Goal: Task Accomplishment & Management: Use online tool/utility

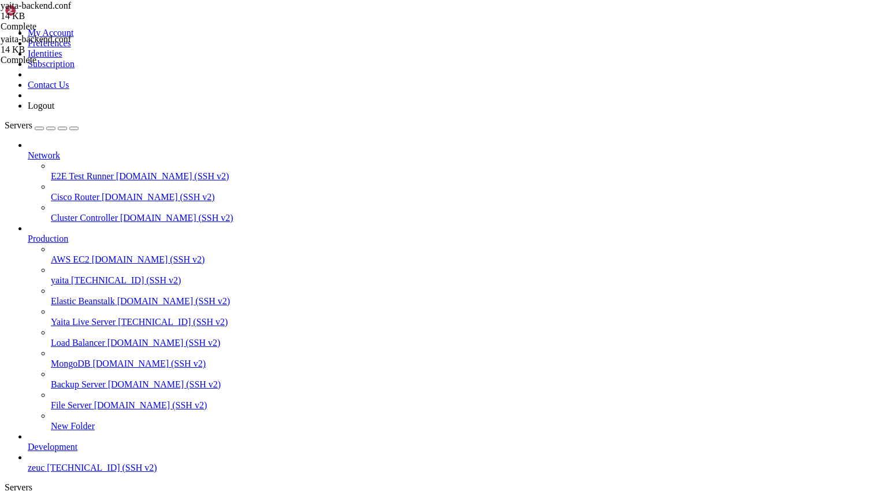
scroll to position [24731, 0]
click at [181, 501] on link "yaita " at bounding box center [446, 512] width 837 height 21
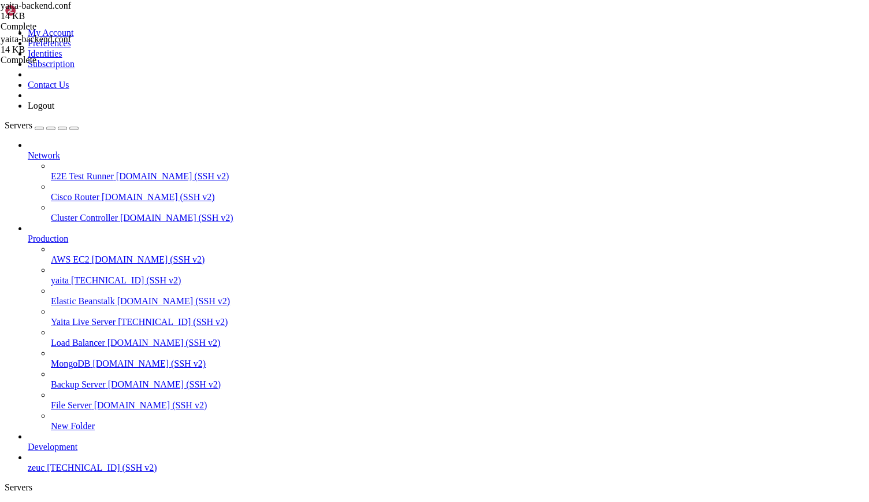
drag, startPoint x: 225, startPoint y: 865, endPoint x: 348, endPoint y: 1136, distance: 297.4
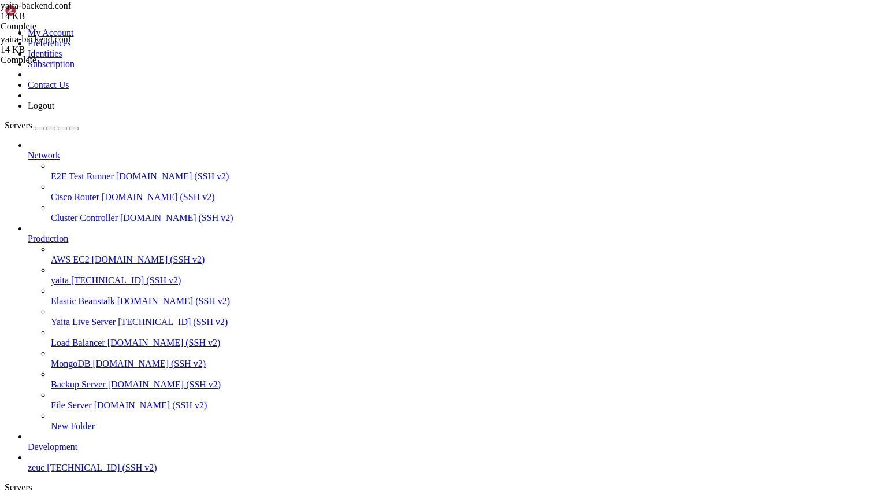
scroll to position [35594, 0]
drag, startPoint x: 225, startPoint y: 856, endPoint x: 265, endPoint y: 1142, distance: 288.8
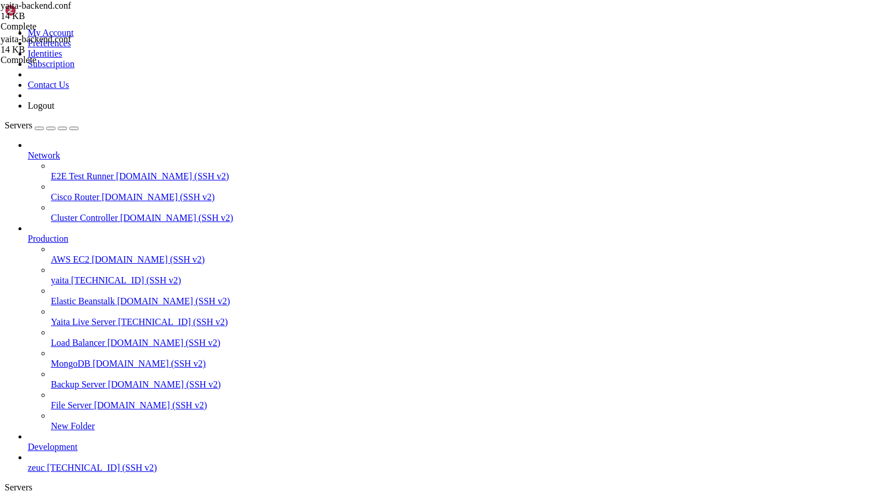
scroll to position [36960, 0]
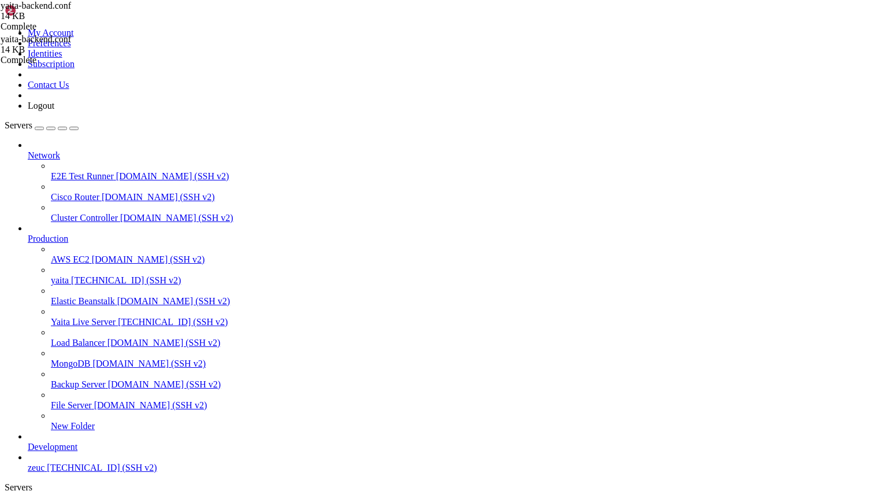
drag, startPoint x: 228, startPoint y: 834, endPoint x: 253, endPoint y: 1150, distance: 317.1
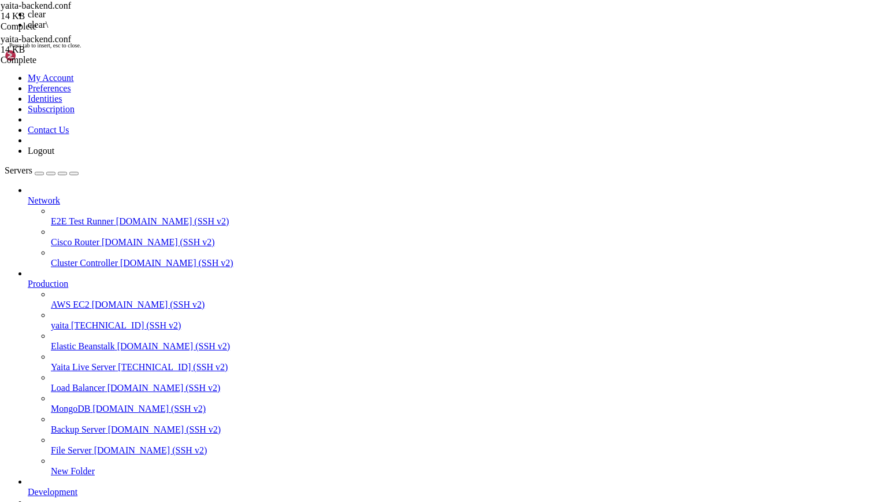
scroll to position [0, 0]
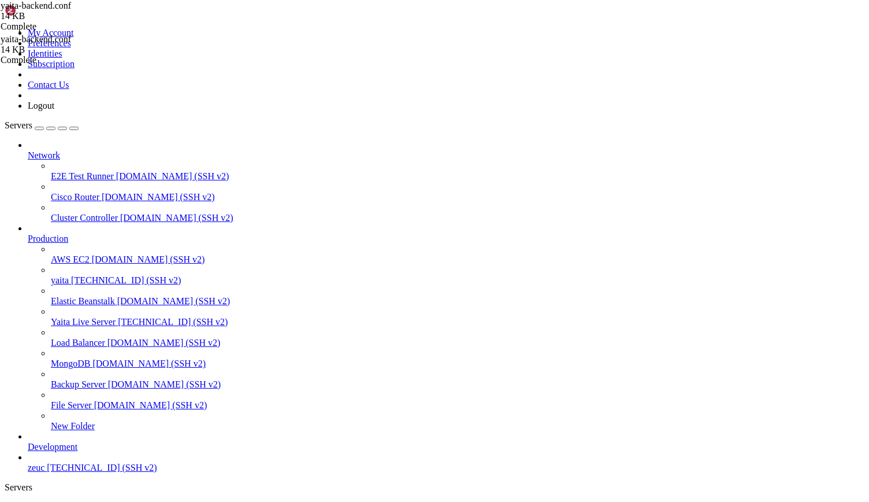
drag, startPoint x: 229, startPoint y: 736, endPoint x: 522, endPoint y: 1069, distance: 443.5
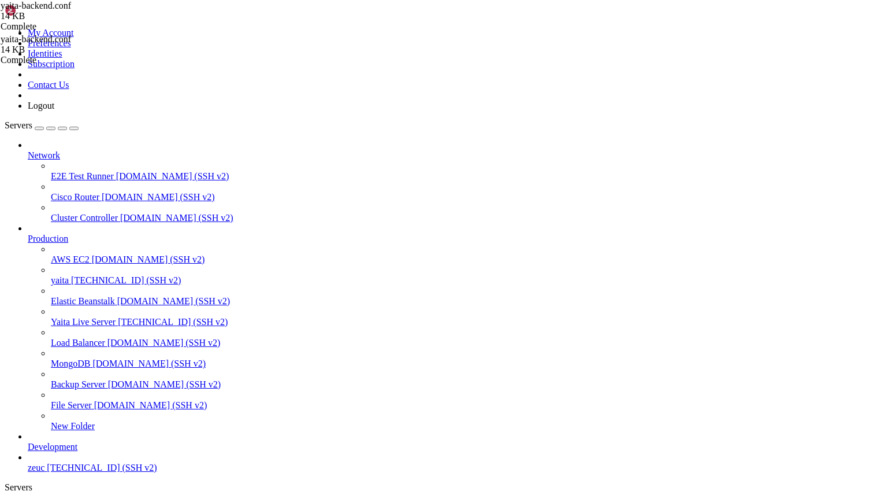
scroll to position [69, 0]
drag, startPoint x: 230, startPoint y: 1064, endPoint x: 266, endPoint y: 1143, distance: 87.1
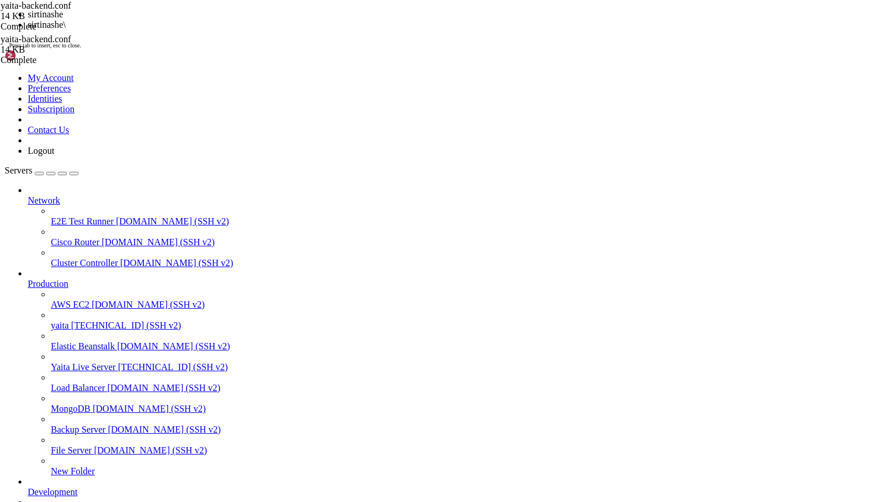
scroll to position [98, 0]
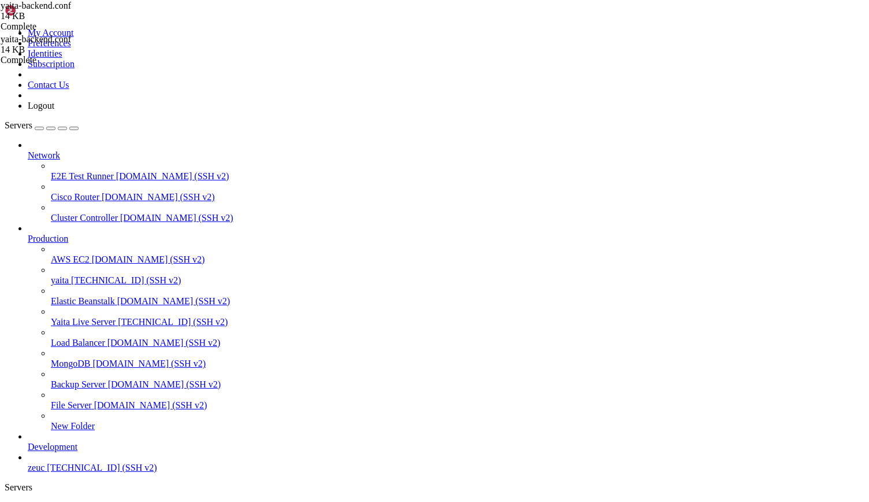
drag, startPoint x: 277, startPoint y: 739, endPoint x: 335, endPoint y: 785, distance: 74.4
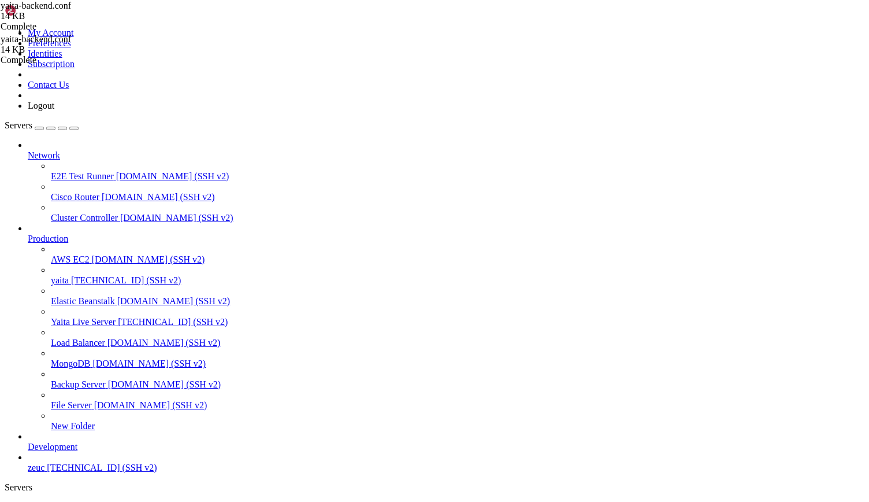
click at [46, 501] on span "yaita" at bounding box center [37, 507] width 18 height 10
drag, startPoint x: 276, startPoint y: 933, endPoint x: 411, endPoint y: 1141, distance: 247.3
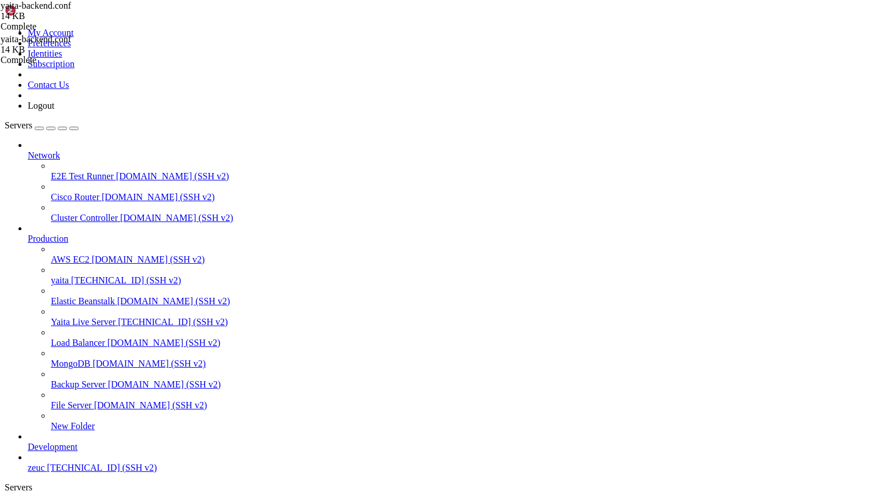
scroll to position [2839, 0]
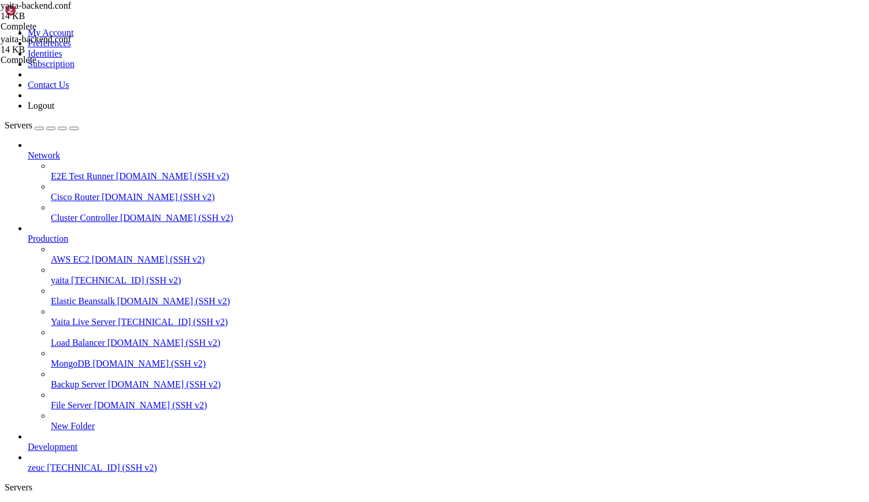
type input "/etc/systemd/system"
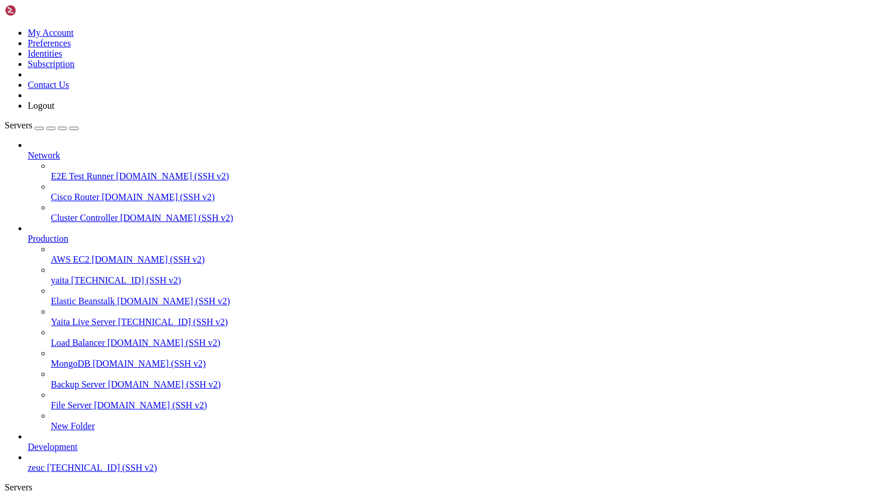
drag, startPoint x: 9, startPoint y: 1080, endPoint x: 503, endPoint y: 1130, distance: 496.7
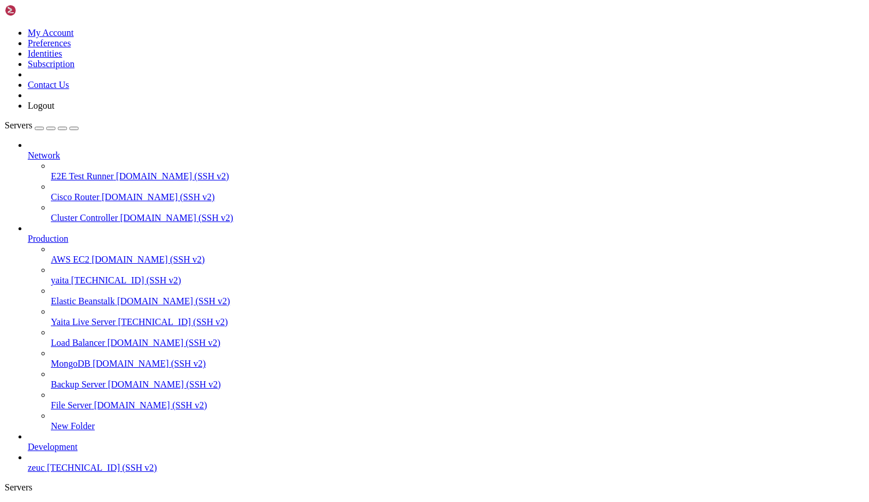
drag, startPoint x: 279, startPoint y: 874, endPoint x: 447, endPoint y: 1117, distance: 295.8
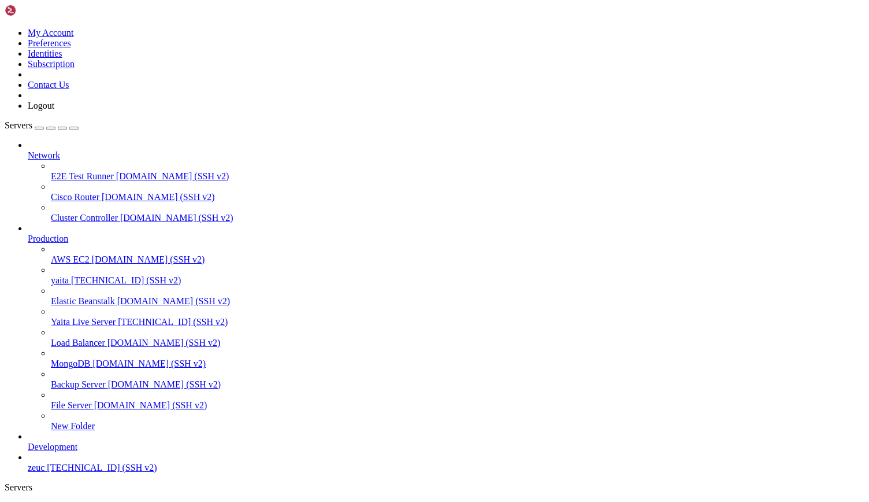
drag, startPoint x: 8, startPoint y: 892, endPoint x: 149, endPoint y: 1015, distance: 187.1
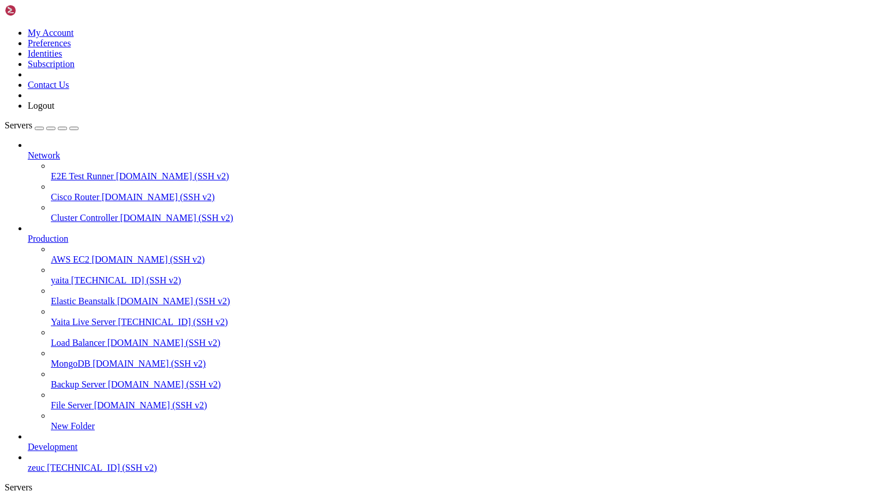
drag, startPoint x: 487, startPoint y: 1087, endPoint x: 42, endPoint y: 926, distance: 473.6
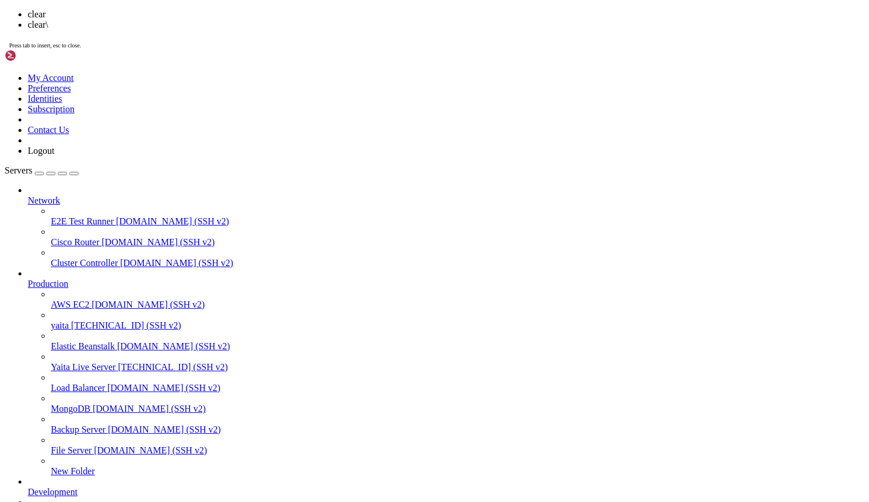
scroll to position [0, 0]
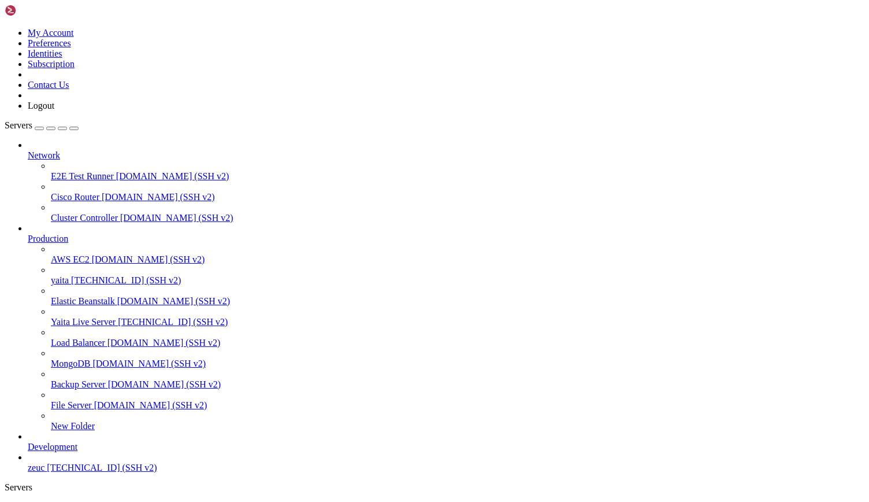
drag, startPoint x: 618, startPoint y: 715, endPoint x: 674, endPoint y: 712, distance: 56.2
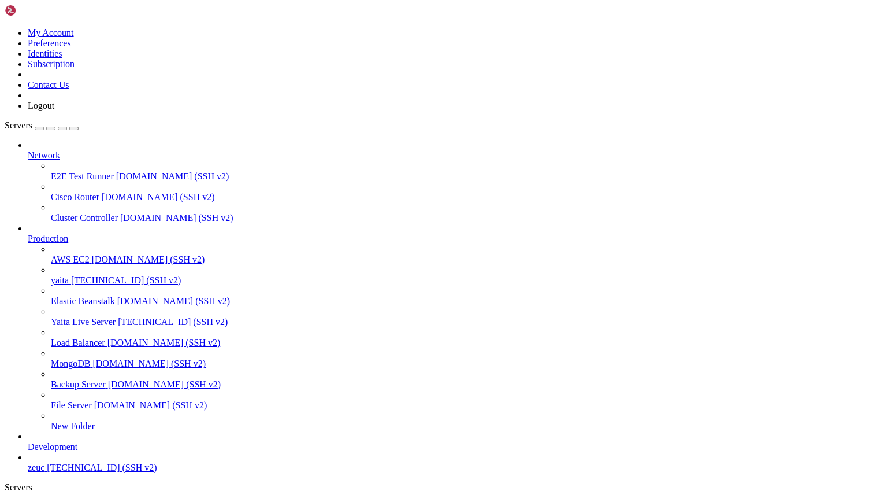
drag, startPoint x: 426, startPoint y: 715, endPoint x: 526, endPoint y: 717, distance: 99.4
drag, startPoint x: 277, startPoint y: 718, endPoint x: 666, endPoint y: 707, distance: 388.5
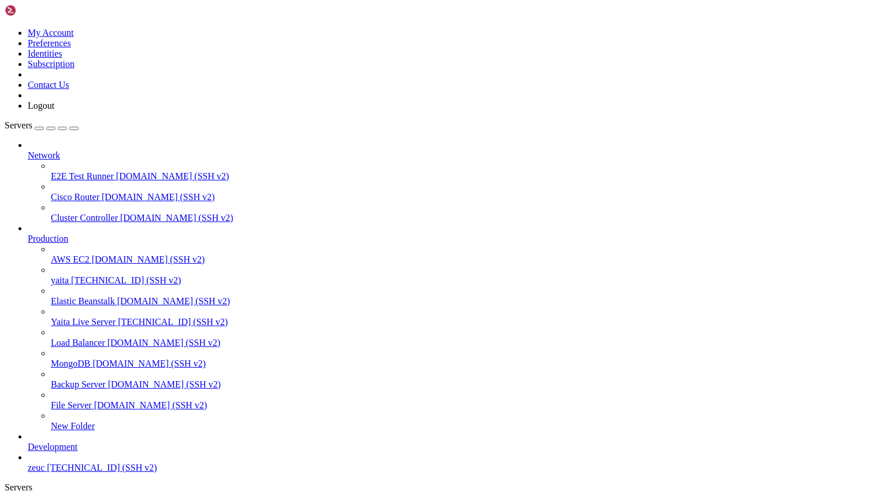
drag, startPoint x: 381, startPoint y: 714, endPoint x: 525, endPoint y: 711, distance: 143.9
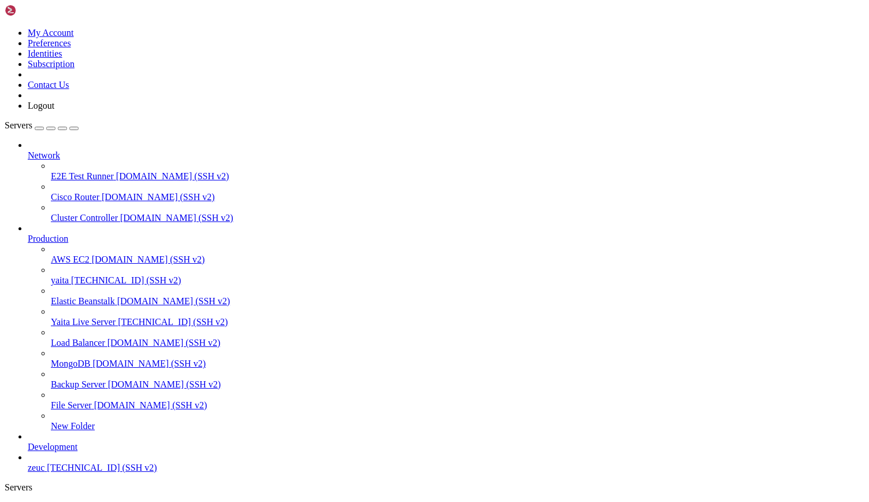
click at [51, 181] on div at bounding box center [458, 186] width 814 height 10
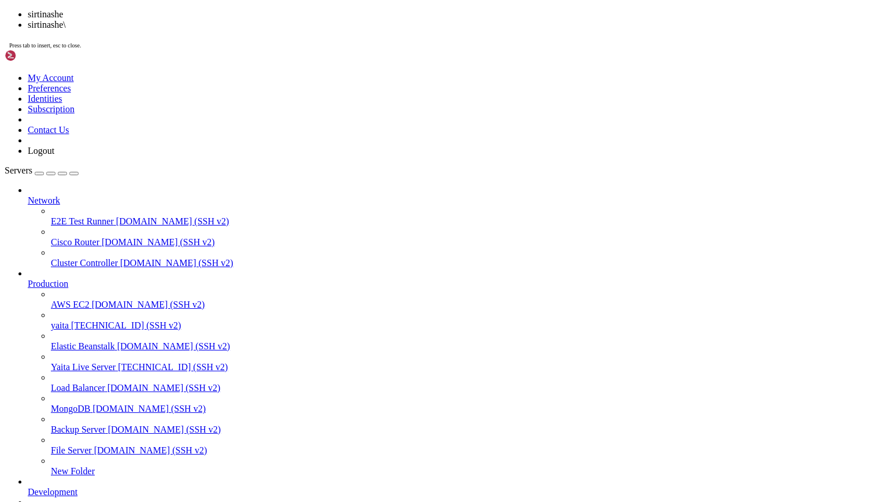
scroll to position [4008, 0]
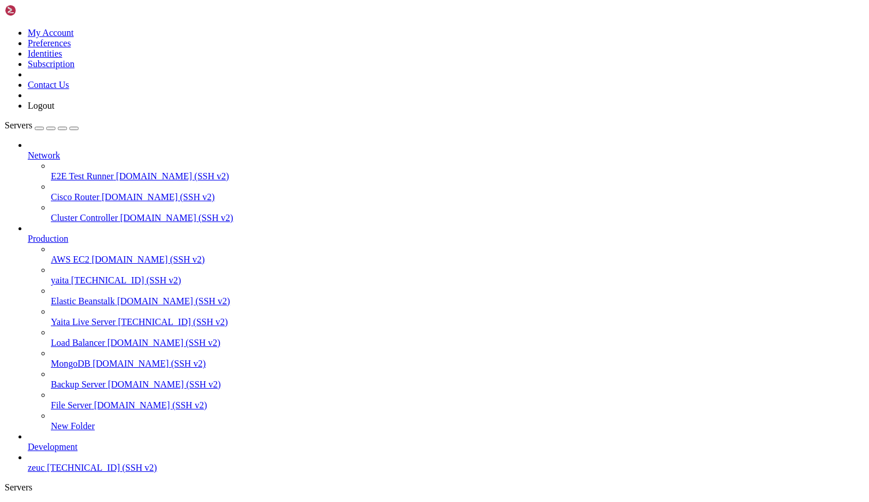
scroll to position [324, 0]
drag, startPoint x: 339, startPoint y: 828, endPoint x: 505, endPoint y: 890, distance: 177.8
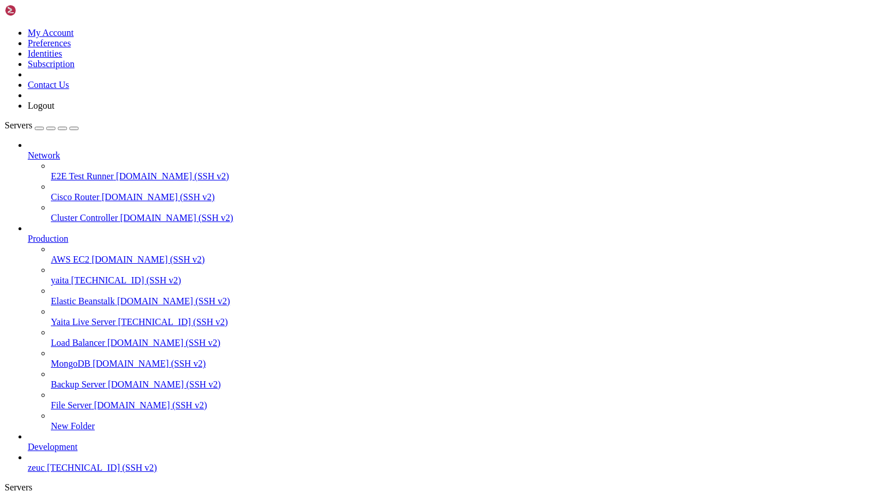
scroll to position [187, 0]
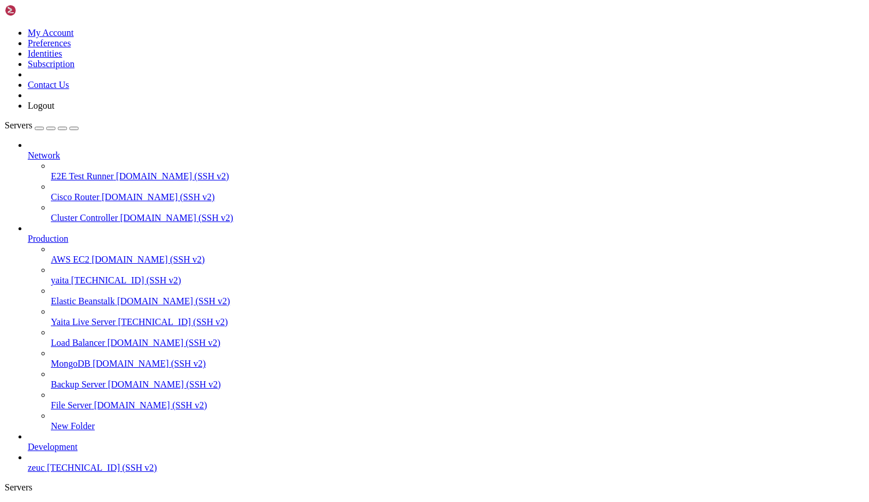
scroll to position [8665, 0]
drag, startPoint x: 293, startPoint y: 978, endPoint x: 158, endPoint y: 847, distance: 188.4
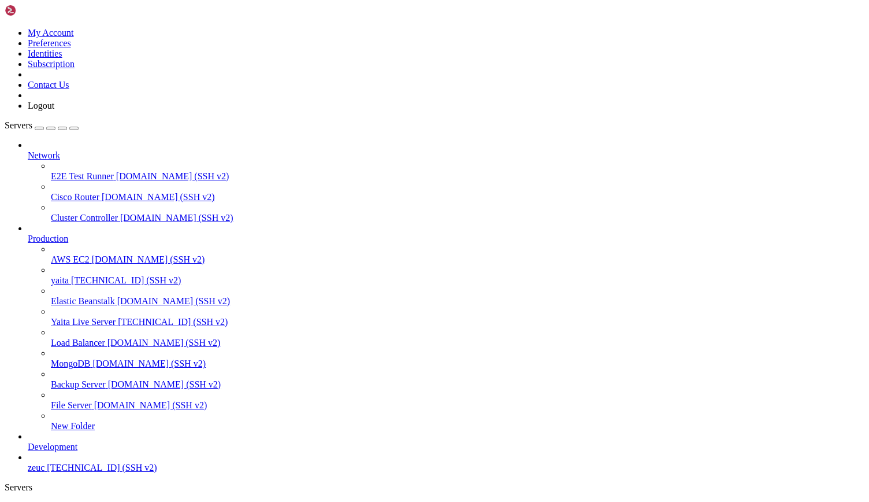
click at [69, 275] on span "yaita" at bounding box center [60, 280] width 18 height 10
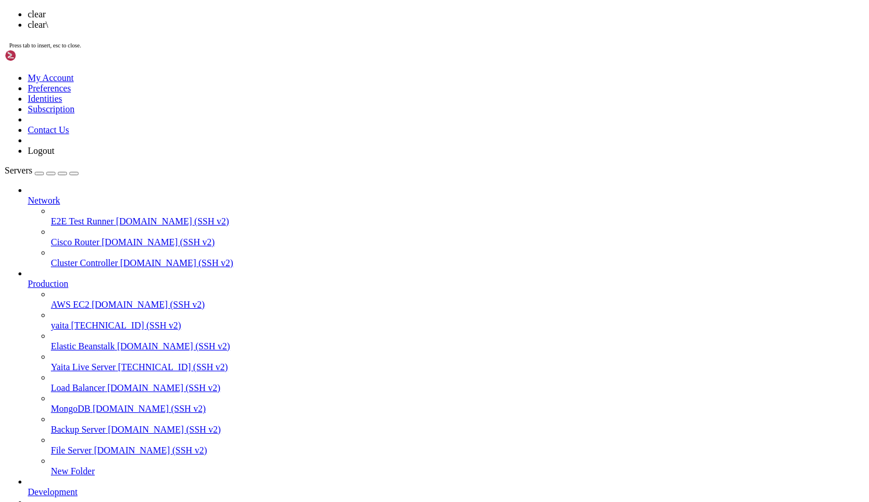
click at [447, 50] on div "clear clear\ Press tab to insert, esc to close." at bounding box center [435, 29] width 860 height 40
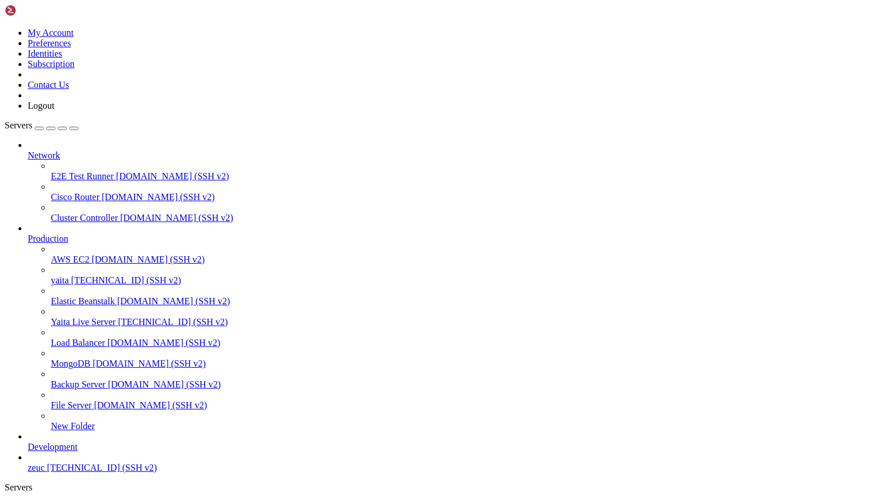
click at [91, 275] on span "[TECHNICAL_ID] (SSH v2)" at bounding box center [126, 280] width 110 height 10
click at [55, 275] on span "yaita" at bounding box center [60, 280] width 18 height 10
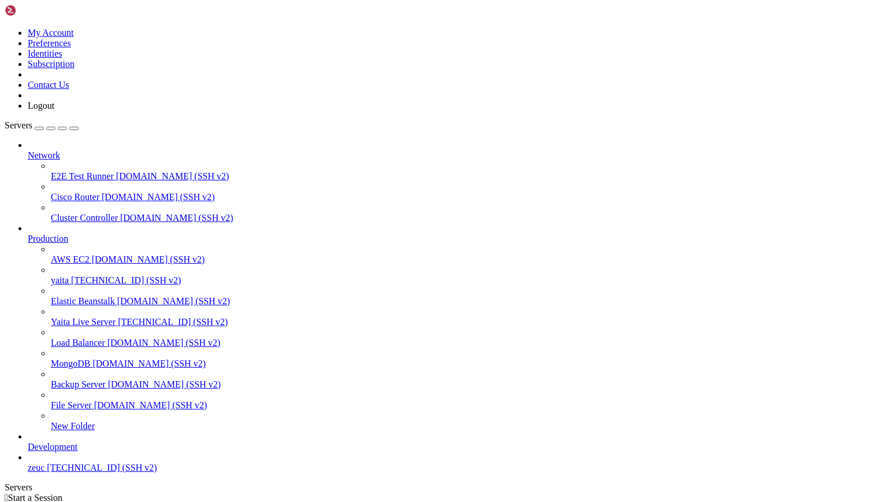
click at [55, 275] on span "yaita" at bounding box center [60, 280] width 18 height 10
